Goal: Find specific page/section

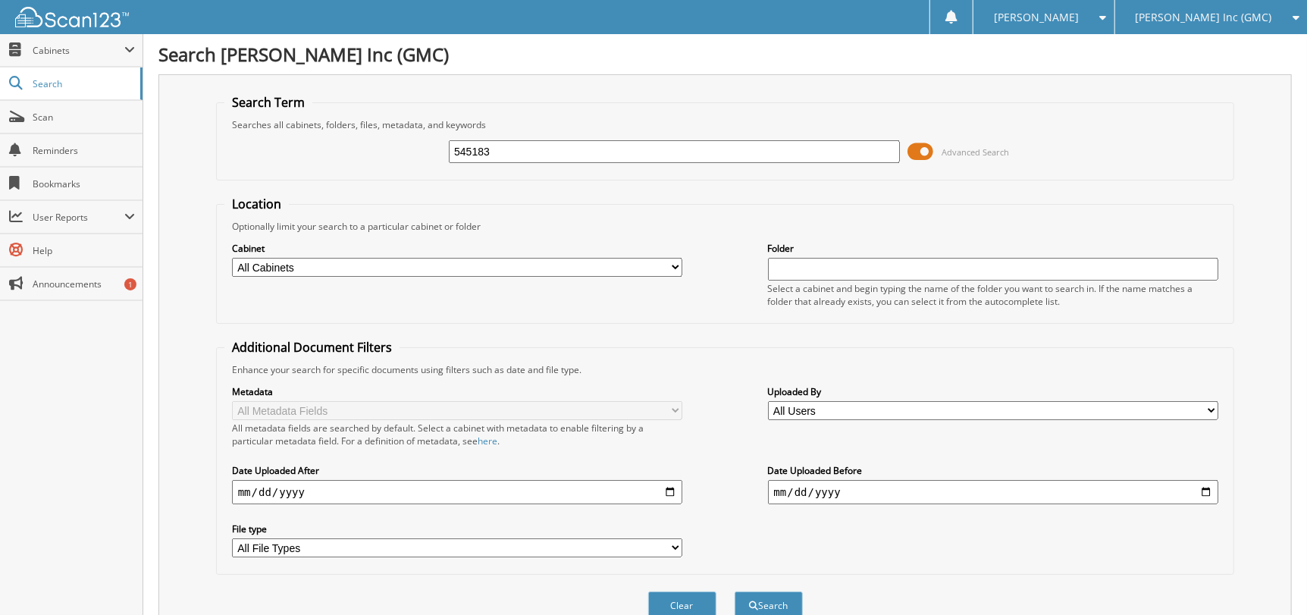
type input "545183"
click at [734, 591] on button "Search" at bounding box center [768, 605] width 68 height 28
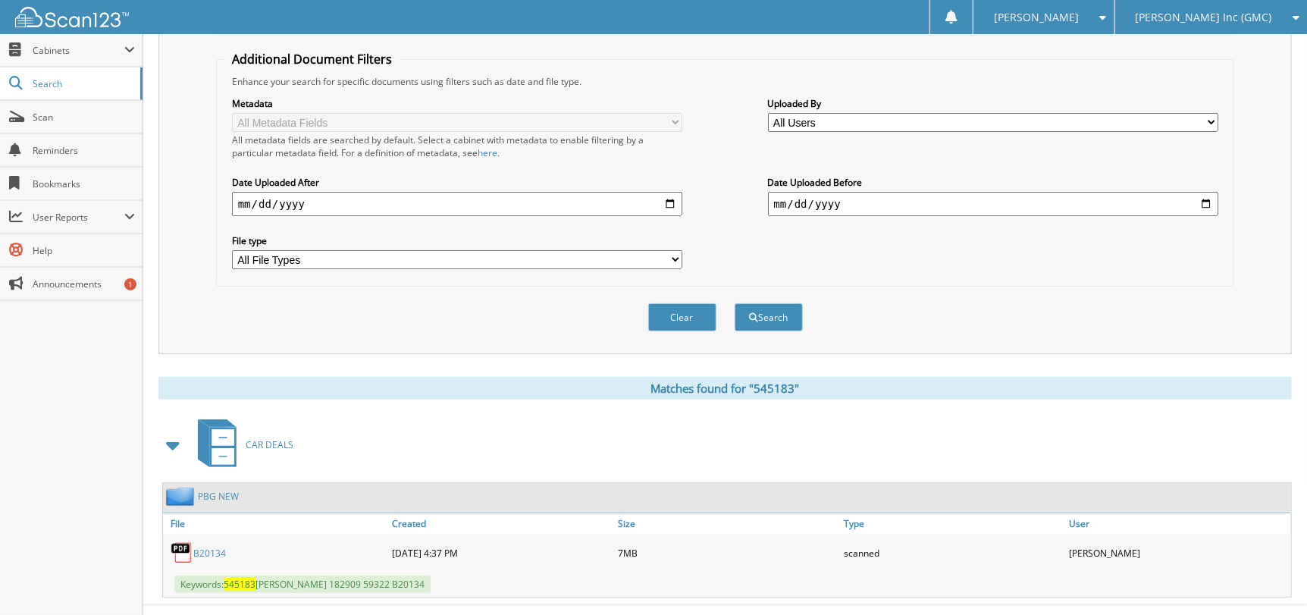
scroll to position [305, 0]
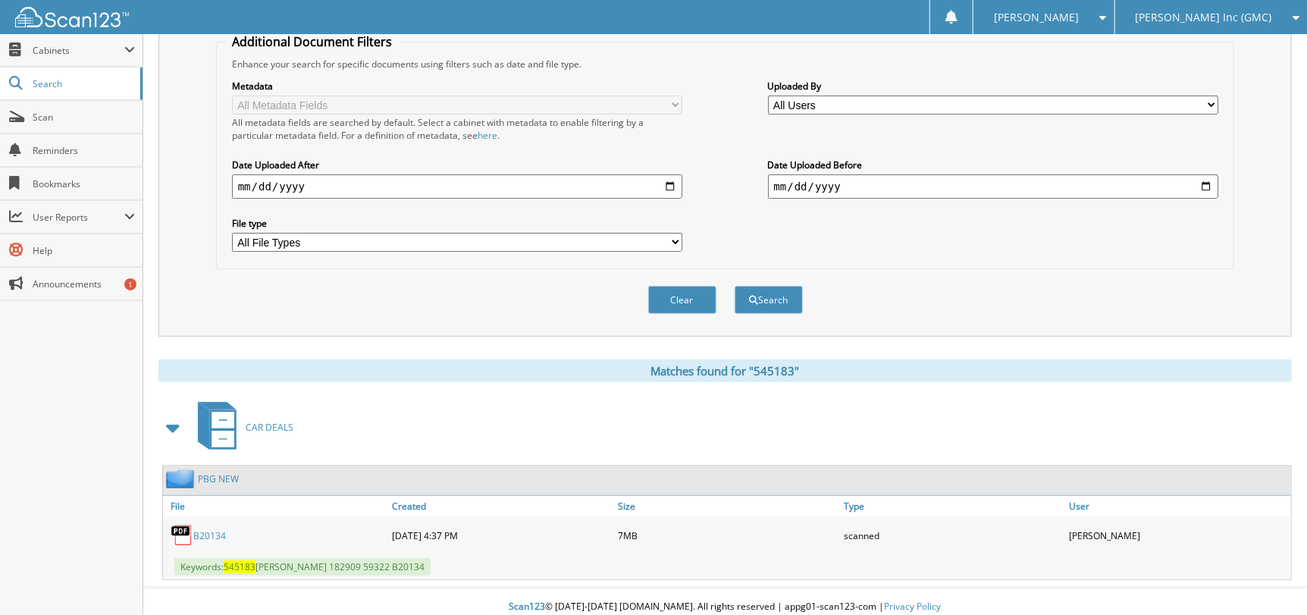
click at [220, 529] on link "B20134" at bounding box center [209, 535] width 33 height 13
